Goal: Go to known website: Go to known website

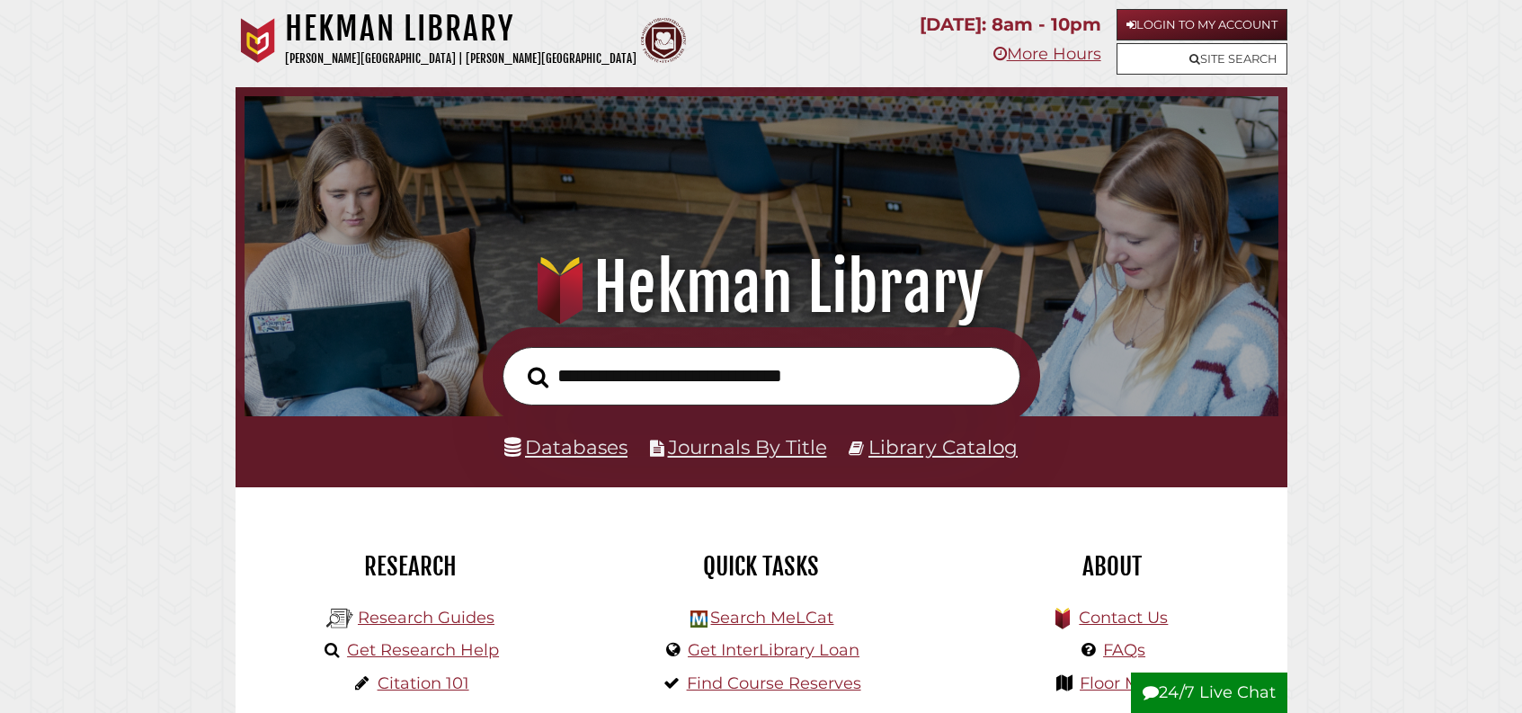
scroll to position [342, 1025]
type input "**********"
click at [897, 458] on link "Library Catalog" at bounding box center [942, 446] width 149 height 23
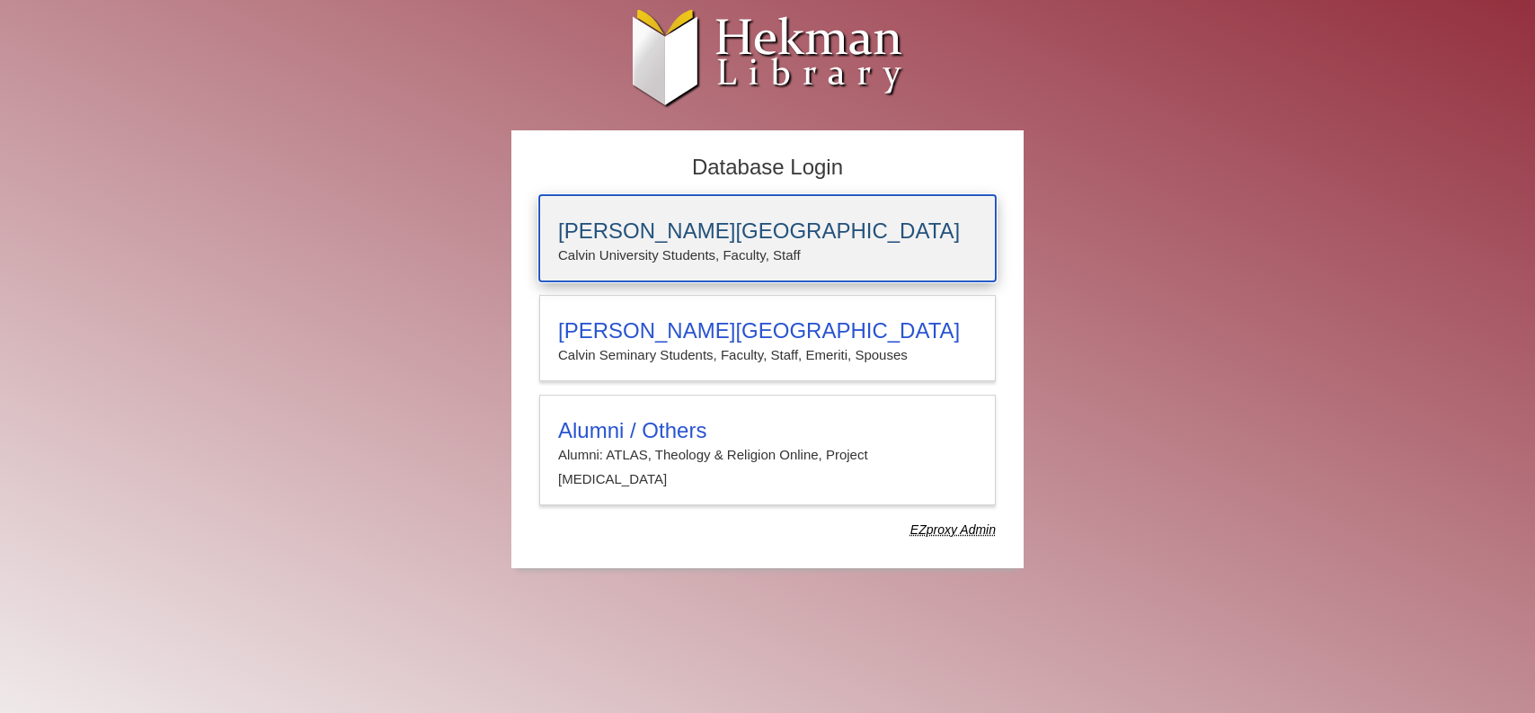
click at [776, 256] on p "Calvin University Students, Faculty, Staff" at bounding box center [767, 255] width 419 height 23
